Goal: Information Seeking & Learning: Learn about a topic

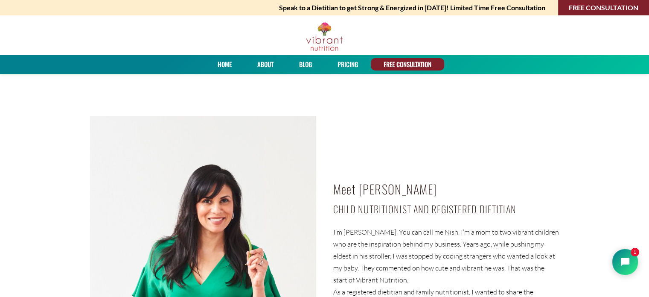
click at [215, 67] on link "Home" at bounding box center [225, 64] width 20 height 12
click at [220, 64] on link "Home" at bounding box center [225, 64] width 20 height 12
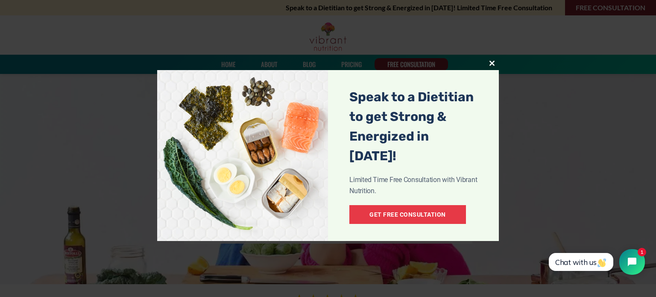
click at [492, 64] on span at bounding box center [492, 63] width 14 height 5
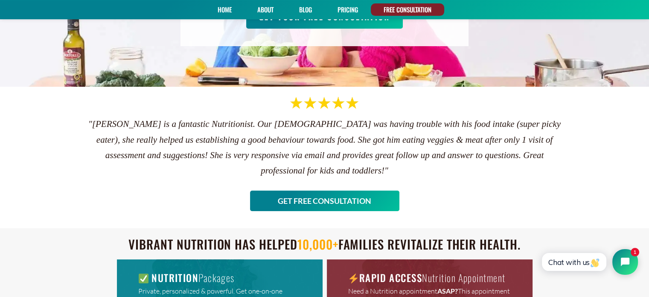
scroll to position [198, 0]
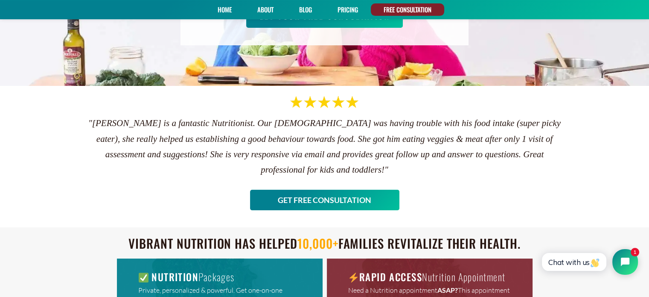
click at [269, 5] on link "About" at bounding box center [265, 9] width 22 height 12
click at [268, 8] on link "About" at bounding box center [265, 9] width 22 height 12
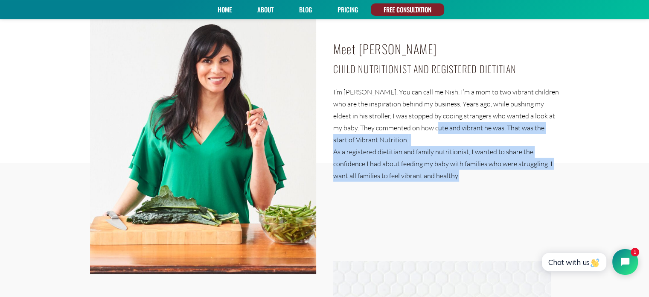
drag, startPoint x: 403, startPoint y: 195, endPoint x: 415, endPoint y: 106, distance: 89.6
click at [415, 106] on div "Meet [PERSON_NAME] Child Nutritionist and Registered Dietitian I’m [PERSON_NAME…" at bounding box center [446, 125] width 243 height 315
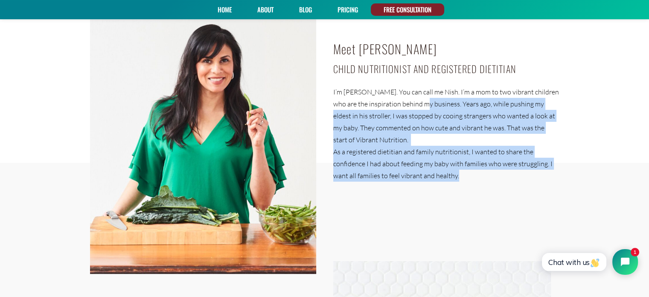
click at [415, 106] on p "I’m [PERSON_NAME]. You can call me Nish. I’m a mom to two vibrant children who …" at bounding box center [446, 116] width 226 height 60
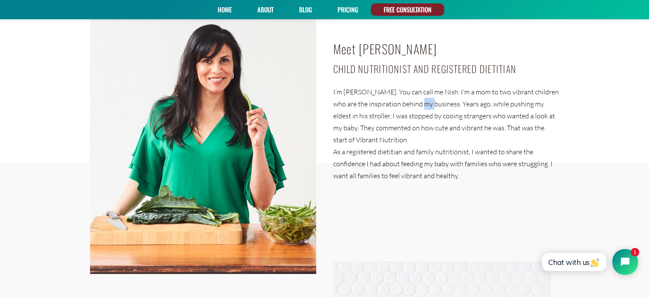
click at [415, 106] on p "I’m [PERSON_NAME]. You can call me Nish. I’m a mom to two vibrant children who …" at bounding box center [446, 116] width 226 height 60
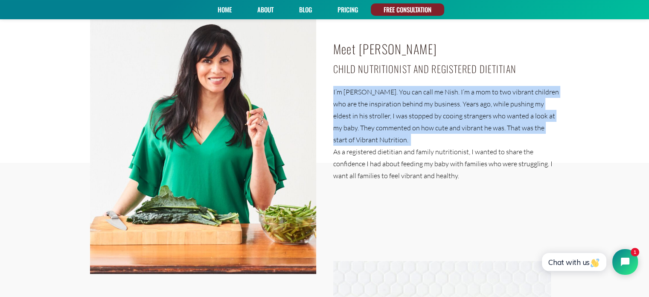
drag, startPoint x: 415, startPoint y: 106, endPoint x: 395, endPoint y: 177, distance: 73.6
click at [395, 177] on div "I’m Nishta Saxena. You can call me Nish. I’m a mom to two vibrant children who …" at bounding box center [446, 134] width 226 height 96
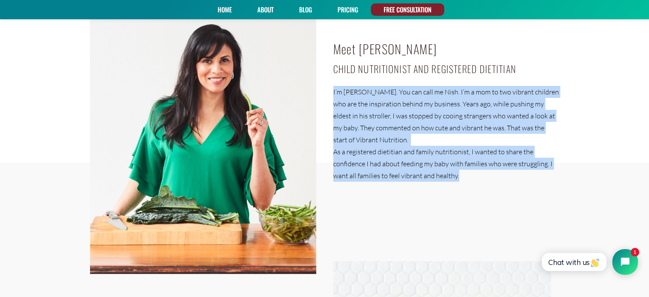
click at [395, 177] on p "As a registered dietitian and family nutritionist, I wanted to share the confid…" at bounding box center [446, 164] width 226 height 36
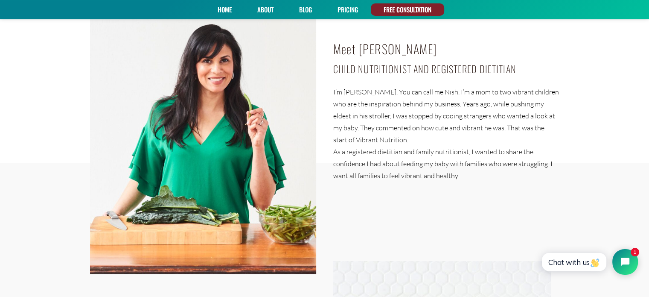
click at [395, 177] on p "As a registered dietitian and family nutritionist, I wanted to share the confid…" at bounding box center [446, 164] width 226 height 36
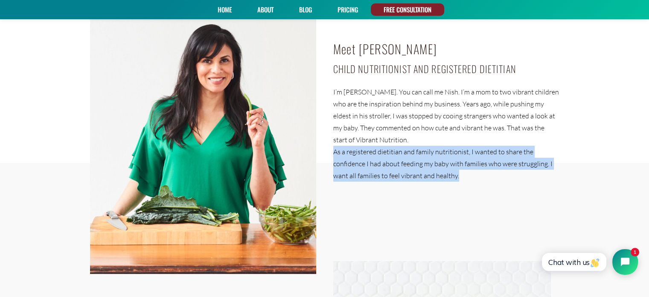
drag, startPoint x: 395, startPoint y: 177, endPoint x: 406, endPoint y: 137, distance: 42.2
click at [406, 137] on div "I’m Nishta Saxena. You can call me Nish. I’m a mom to two vibrant children who …" at bounding box center [446, 134] width 226 height 96
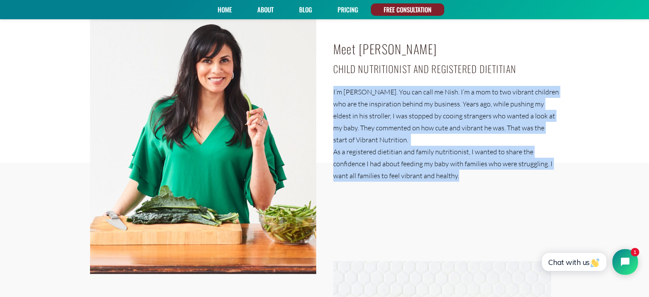
click at [406, 137] on p "I’m Nishta Saxena. You can call me Nish. I’m a mom to two vibrant children who …" at bounding box center [446, 116] width 226 height 60
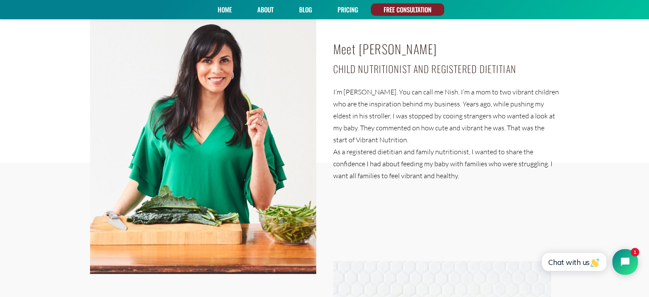
click at [406, 137] on p "I’m Nishta Saxena. You can call me Nish. I’m a mom to two vibrant children who …" at bounding box center [446, 116] width 226 height 60
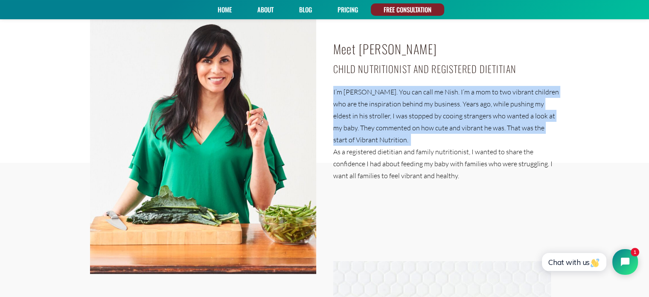
drag, startPoint x: 406, startPoint y: 137, endPoint x: 404, endPoint y: 145, distance: 8.4
click at [404, 145] on p "I’m [PERSON_NAME]. You can call me Nish. I’m a mom to two vibrant children who …" at bounding box center [446, 116] width 226 height 60
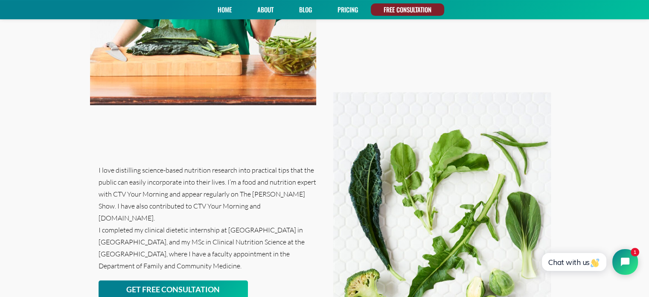
scroll to position [309, 0]
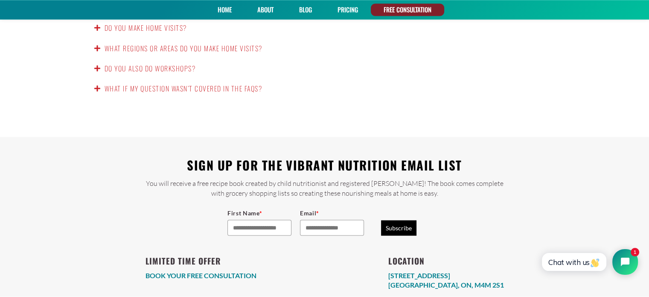
scroll to position [1582, 0]
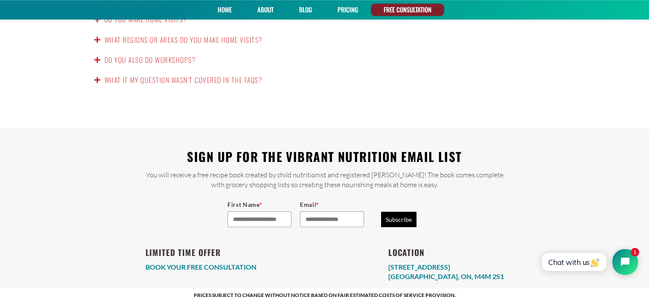
click at [412, 128] on div "Sign up for the Vibrant Nutrition email list You will receive a free recipe boo…" at bounding box center [324, 204] width 584 height 152
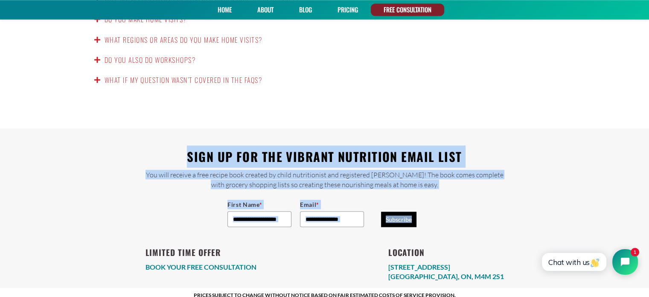
drag, startPoint x: 412, startPoint y: 122, endPoint x: 481, endPoint y: 223, distance: 122.8
click at [481, 223] on div "Sign up for the Vibrant Nutrition email list You will receive a free recipe boo…" at bounding box center [324, 204] width 584 height 152
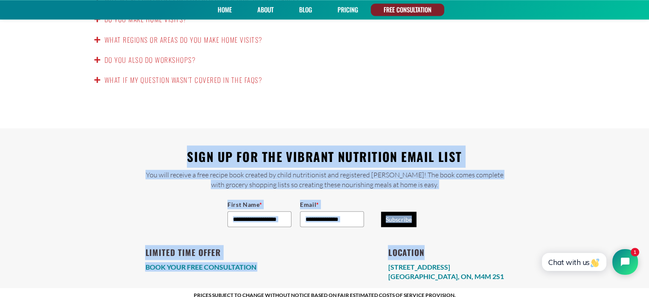
click at [481, 232] on li "LOCATION 321 Carlaw Ave, Unit 212 Toronto, ON, M4M 2S1" at bounding box center [446, 256] width 116 height 49
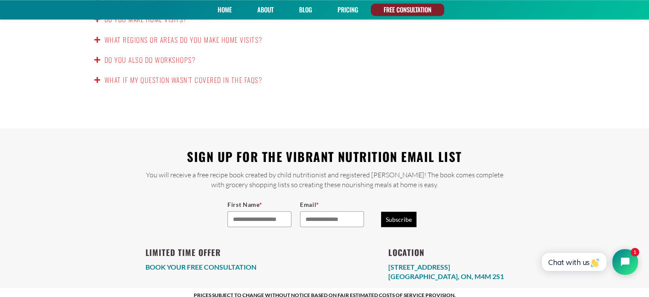
click at [481, 232] on li "LOCATION 321 Carlaw Ave, Unit 212 Toronto, ON, M4M 2S1" at bounding box center [446, 256] width 116 height 49
click at [477, 145] on h2 "Sign up for the Vibrant Nutrition email list" at bounding box center [324, 156] width 367 height 22
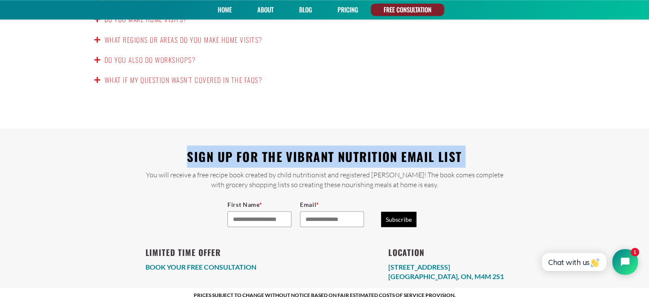
drag, startPoint x: 477, startPoint y: 140, endPoint x: 485, endPoint y: 184, distance: 45.1
click at [485, 184] on div "Sign up for the Vibrant Nutrition email list You will receive a free recipe boo…" at bounding box center [324, 188] width 384 height 87
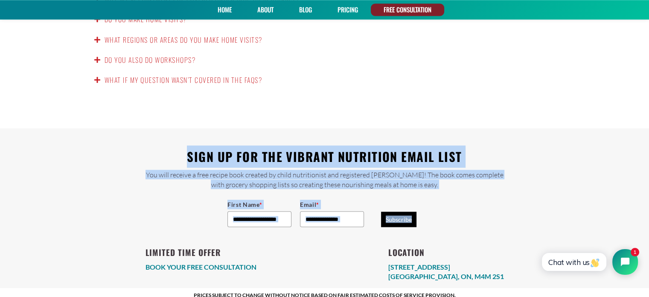
click at [485, 189] on div "First Name * Email * Subscribe Marketing by ActiveCampaign" at bounding box center [324, 210] width 367 height 43
